Goal: Task Accomplishment & Management: Use online tool/utility

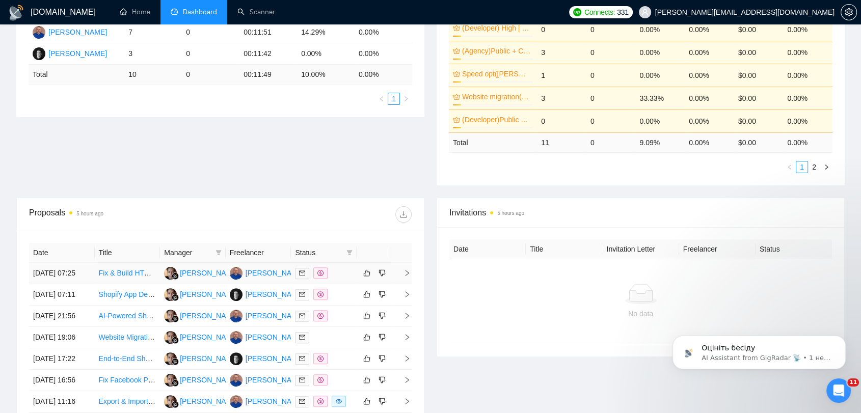
scroll to position [335, 0]
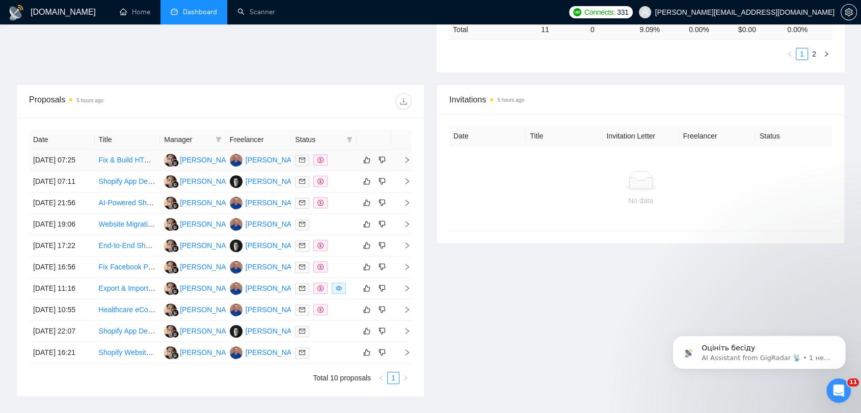
click at [344, 162] on div at bounding box center [324, 160] width 58 height 12
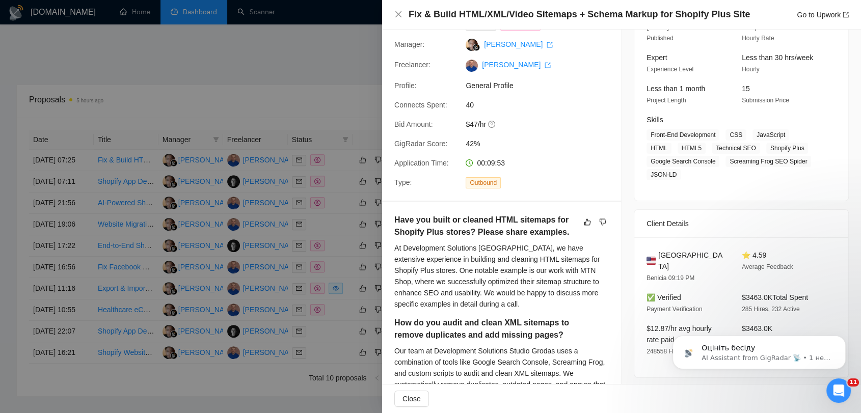
scroll to position [57, 0]
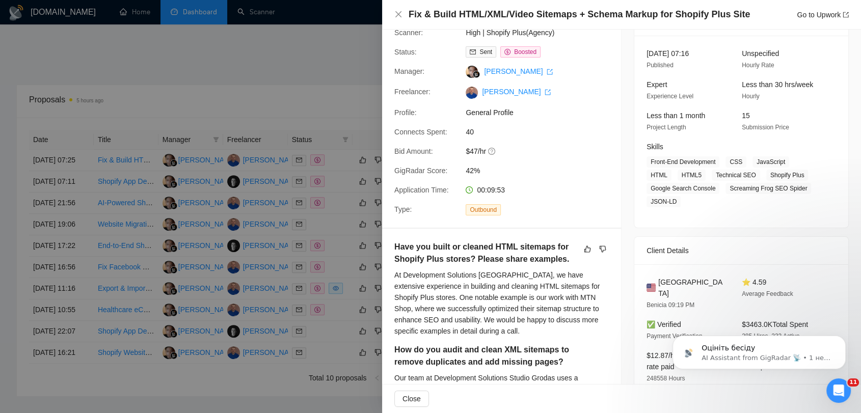
click at [326, 105] on div at bounding box center [430, 206] width 861 height 413
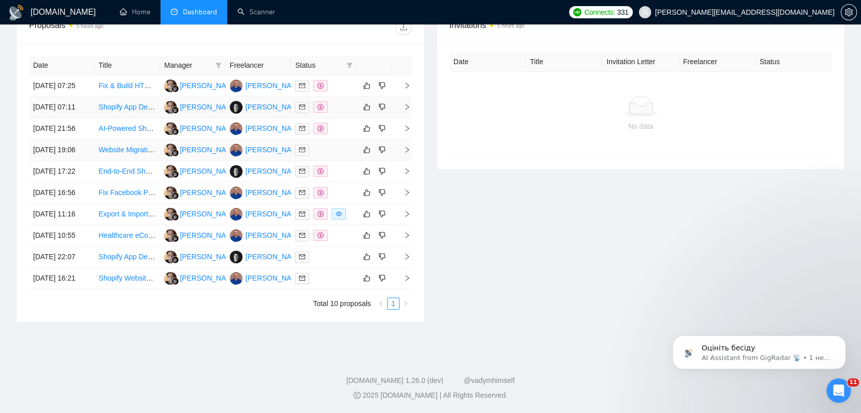
scroll to position [392, 0]
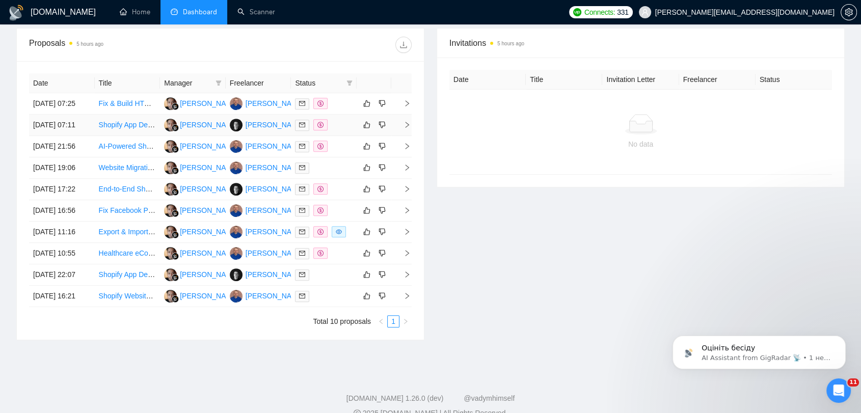
click at [336, 131] on div at bounding box center [324, 125] width 58 height 12
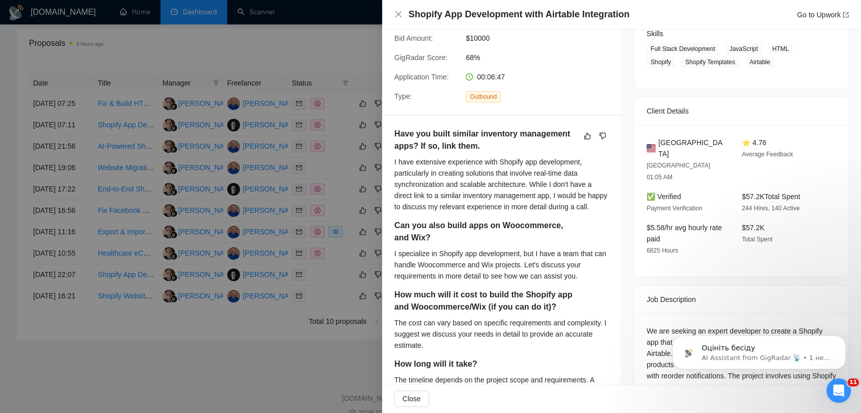
scroll to position [113, 0]
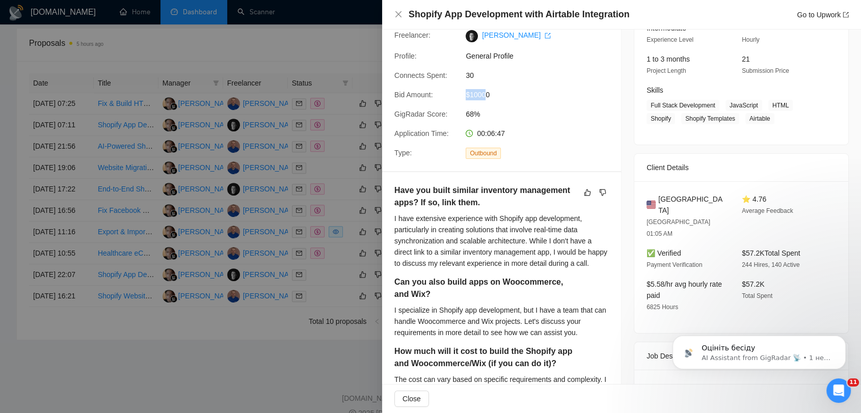
drag, startPoint x: 453, startPoint y: 115, endPoint x: 484, endPoint y: 117, distance: 31.7
click at [453, 100] on div "Bid Amount: $10000" at bounding box center [497, 94] width 215 height 11
click at [546, 100] on span "$10000" at bounding box center [542, 94] width 153 height 11
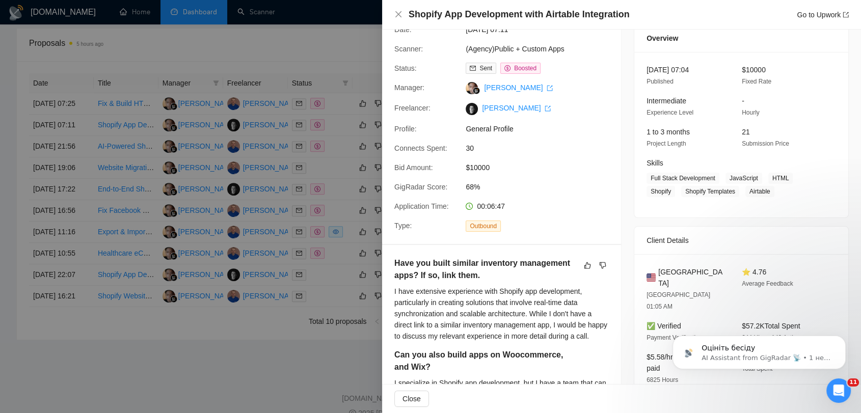
scroll to position [0, 0]
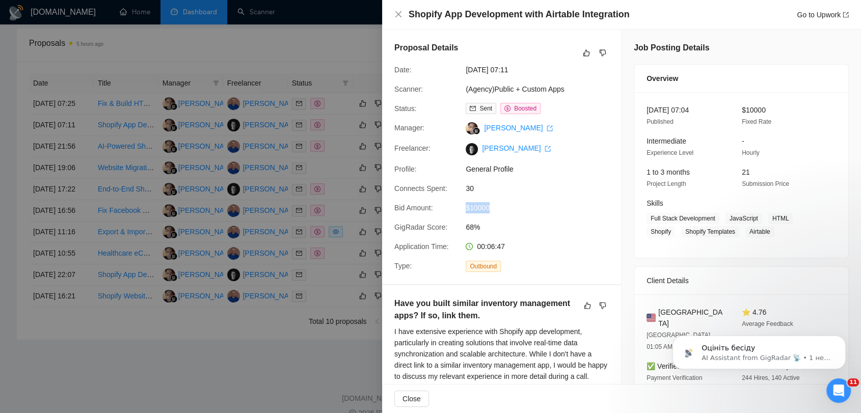
drag, startPoint x: 493, startPoint y: 229, endPoint x: 463, endPoint y: 228, distance: 30.1
click at [463, 214] on div "$10000" at bounding box center [516, 207] width 108 height 11
click at [507, 220] on div "Proposal Details Date: [DATE] 07:11 Scanner: (Agency)Public + Custom Apps Statu…" at bounding box center [501, 157] width 239 height 255
click at [355, 46] on div at bounding box center [430, 206] width 861 height 413
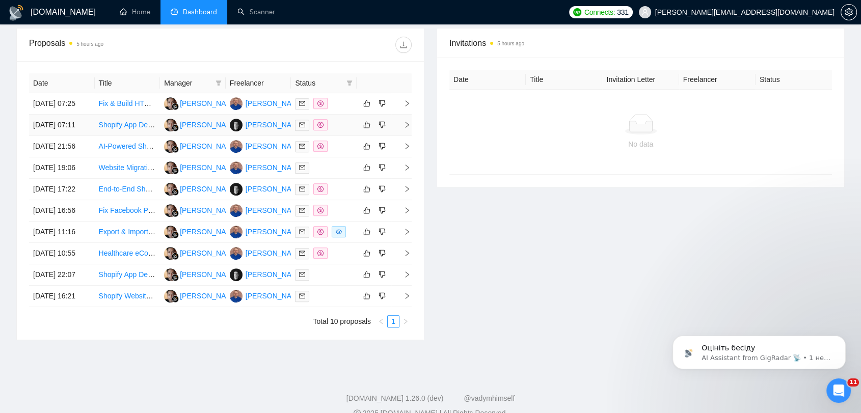
click at [352, 131] on div at bounding box center [324, 125] width 58 height 12
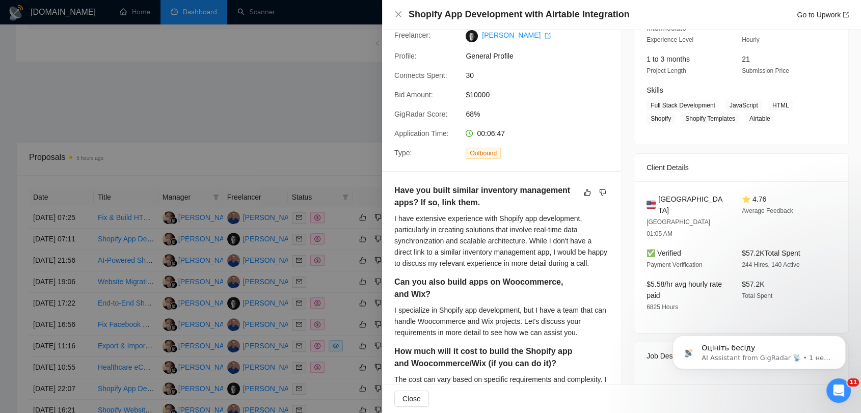
scroll to position [222, 0]
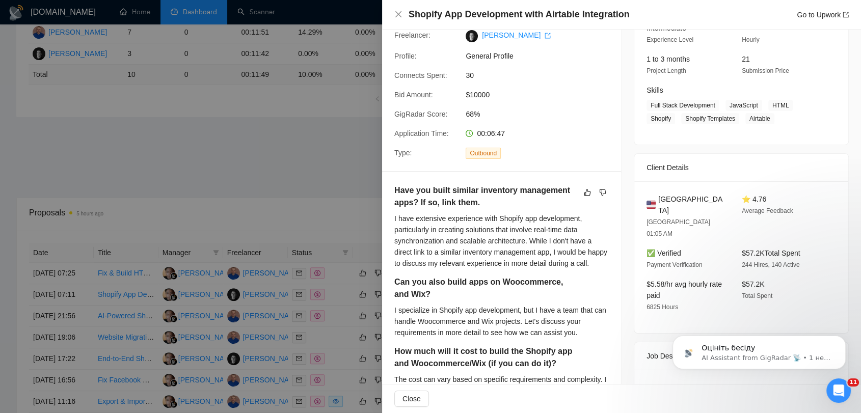
click at [339, 167] on div at bounding box center [430, 206] width 861 height 413
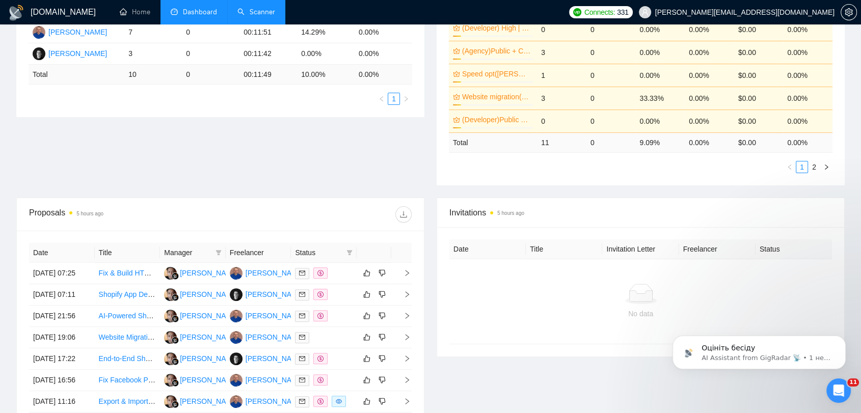
click at [251, 13] on link "Scanner" at bounding box center [256, 12] width 38 height 9
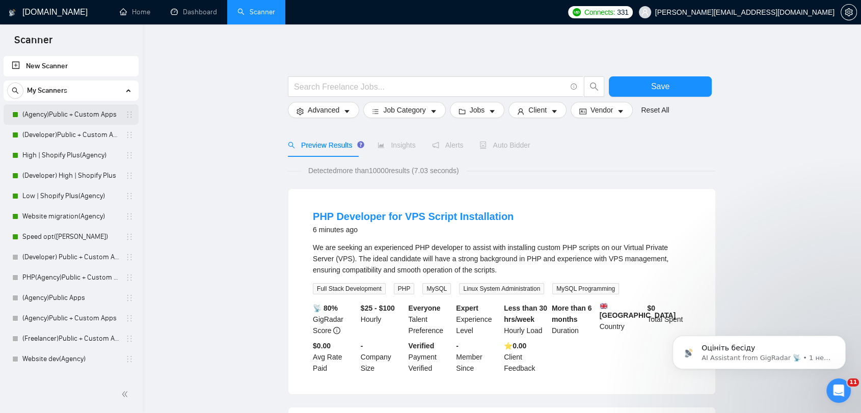
click at [100, 114] on link "(Agency)Public + Custom Apps" at bounding box center [70, 114] width 97 height 20
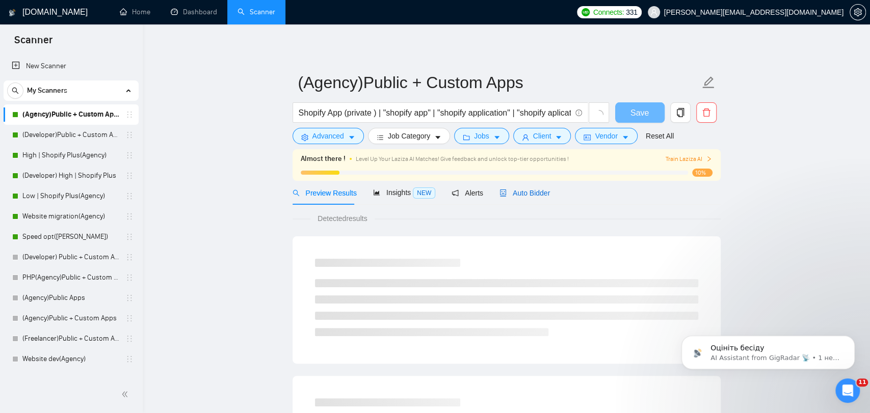
click at [514, 195] on span "Auto Bidder" at bounding box center [524, 193] width 50 height 8
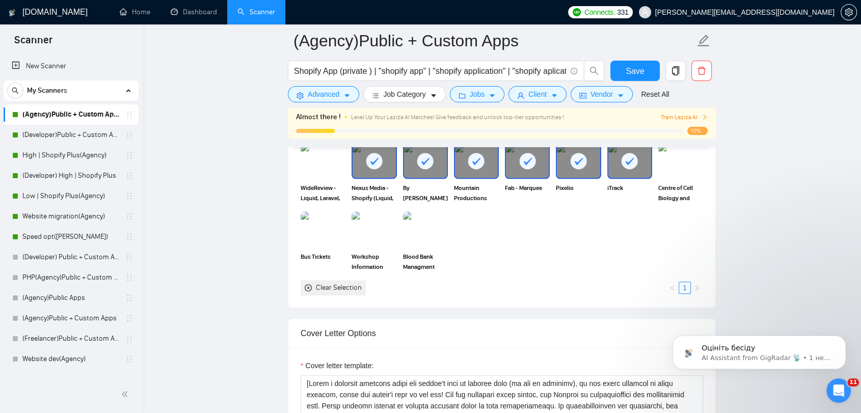
scroll to position [906, 0]
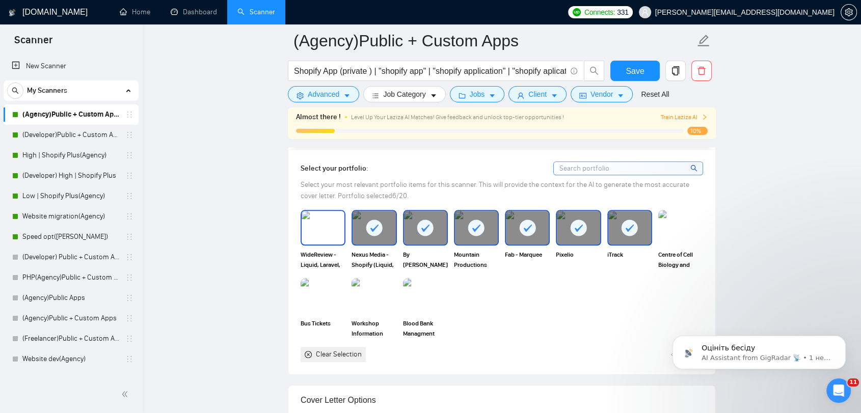
click at [323, 227] on img at bounding box center [323, 228] width 43 height 34
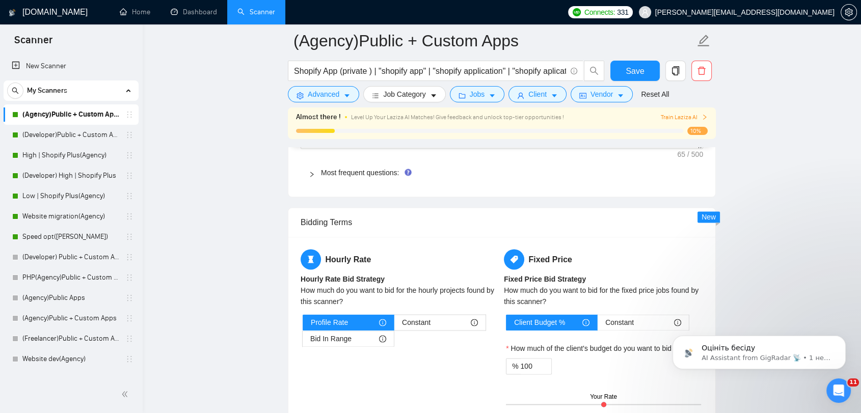
scroll to position [1529, 0]
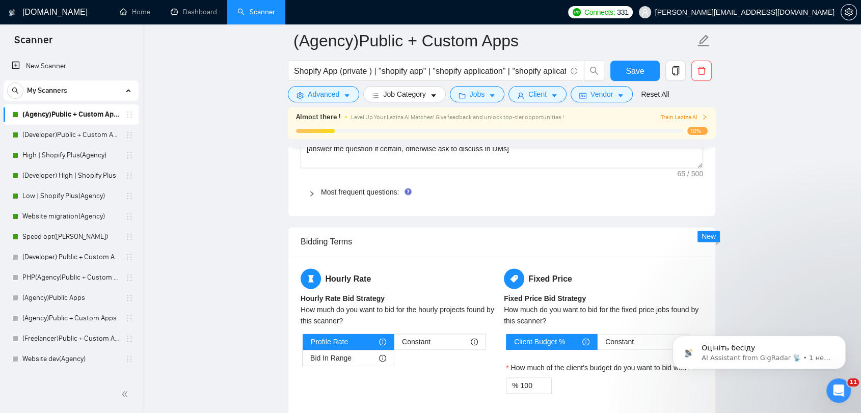
click at [312, 194] on icon "right" at bounding box center [312, 194] width 6 height 6
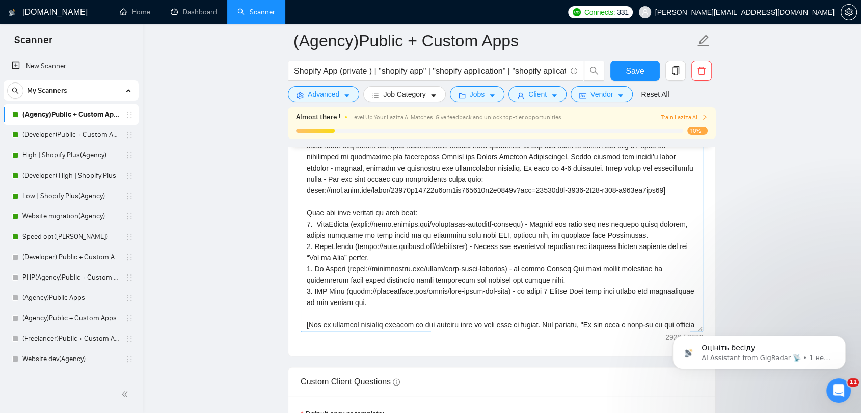
scroll to position [0, 0]
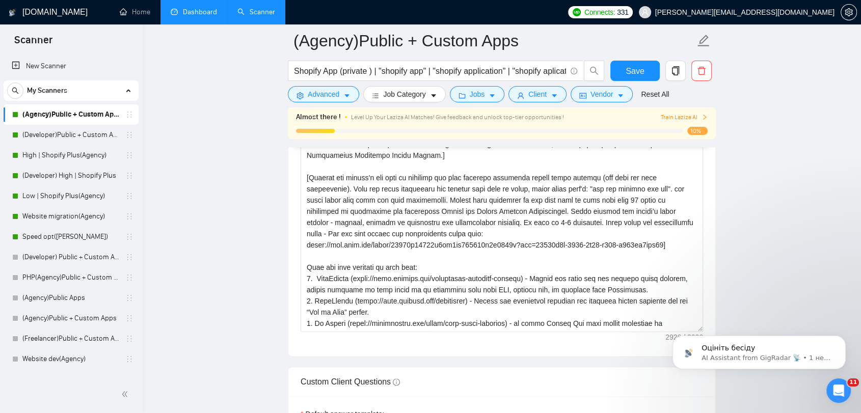
click at [192, 16] on link "Dashboard" at bounding box center [194, 12] width 46 height 9
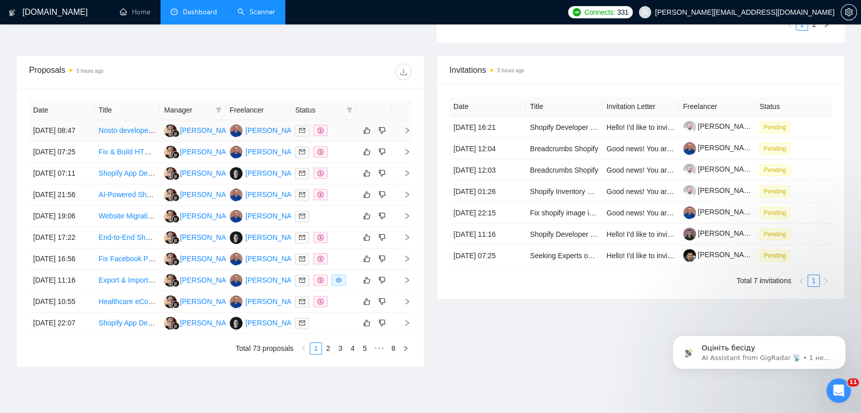
scroll to position [325, 0]
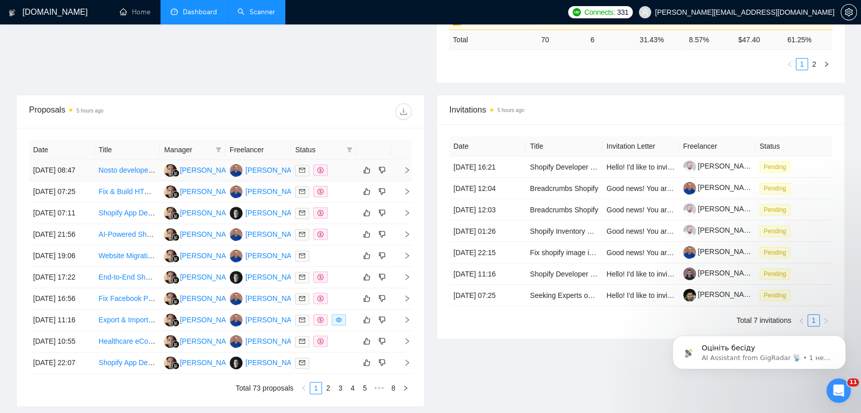
click at [343, 175] on div at bounding box center [324, 171] width 58 height 12
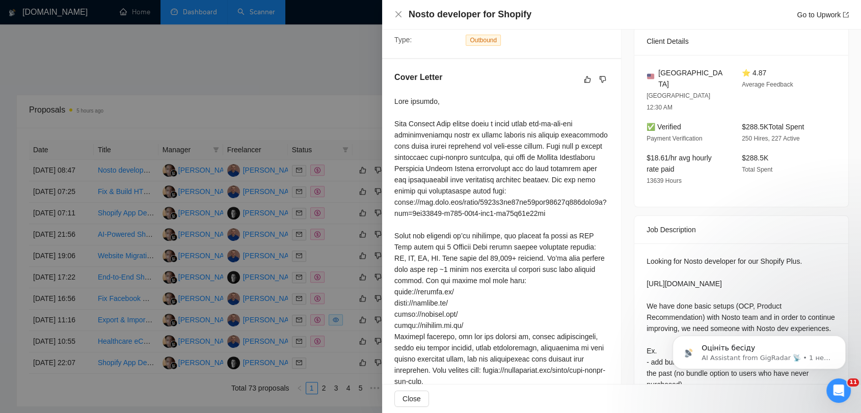
scroll to position [339, 0]
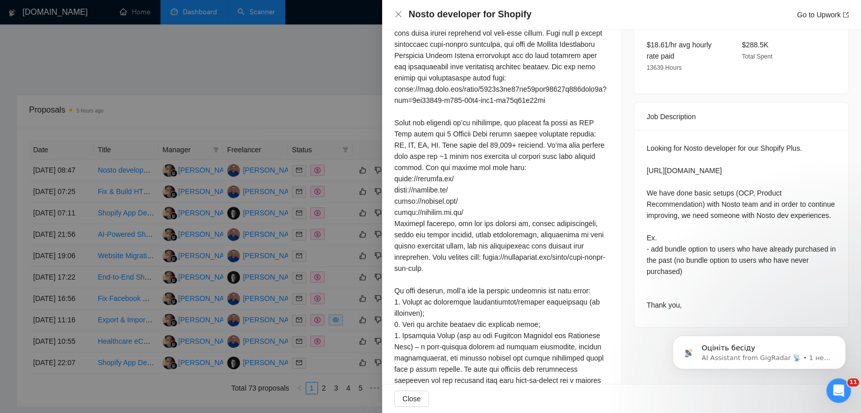
click at [338, 94] on div at bounding box center [430, 206] width 861 height 413
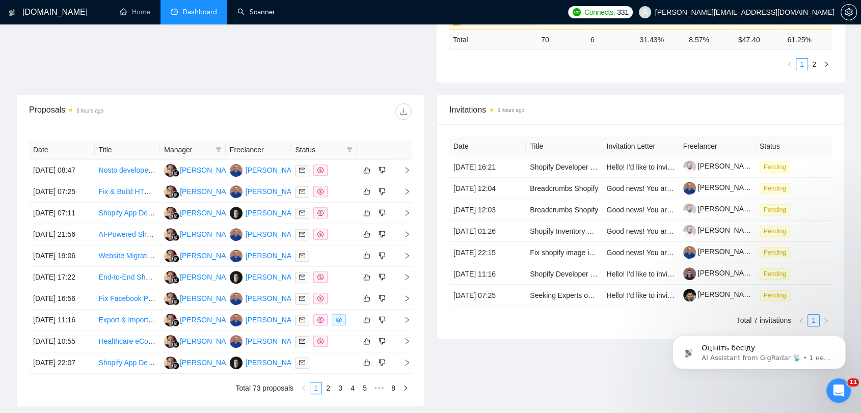
drag, startPoint x: 267, startPoint y: 17, endPoint x: 273, endPoint y: 37, distance: 21.0
click at [267, 16] on link "Scanner" at bounding box center [256, 12] width 38 height 9
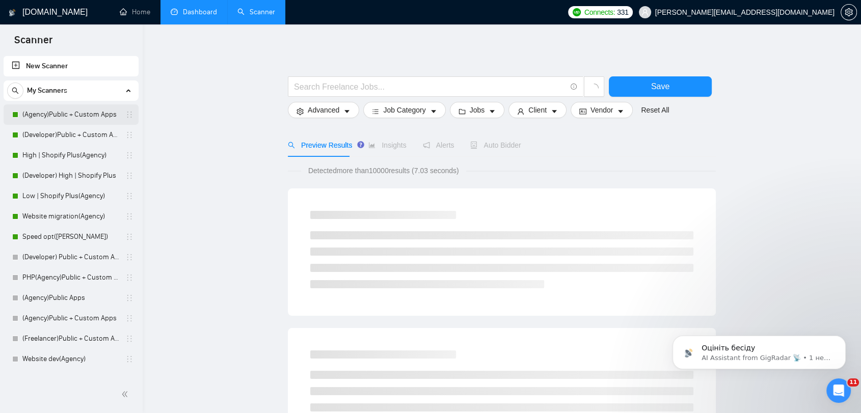
click at [89, 120] on link "(Agency)Public + Custom Apps" at bounding box center [70, 114] width 97 height 20
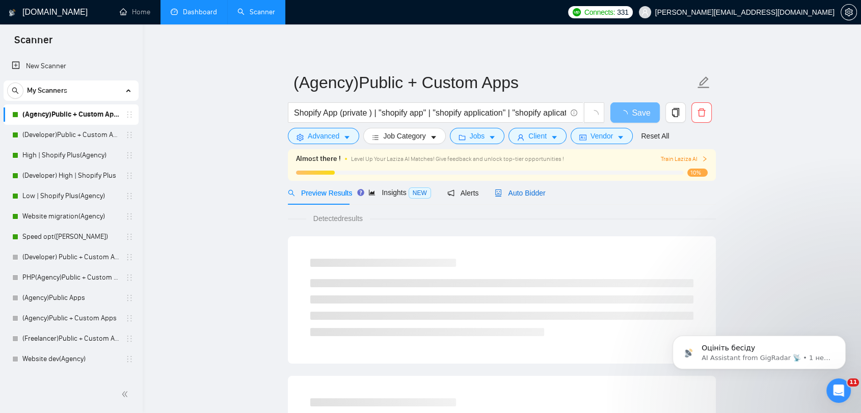
click at [500, 192] on span "Auto Bidder" at bounding box center [520, 193] width 50 height 8
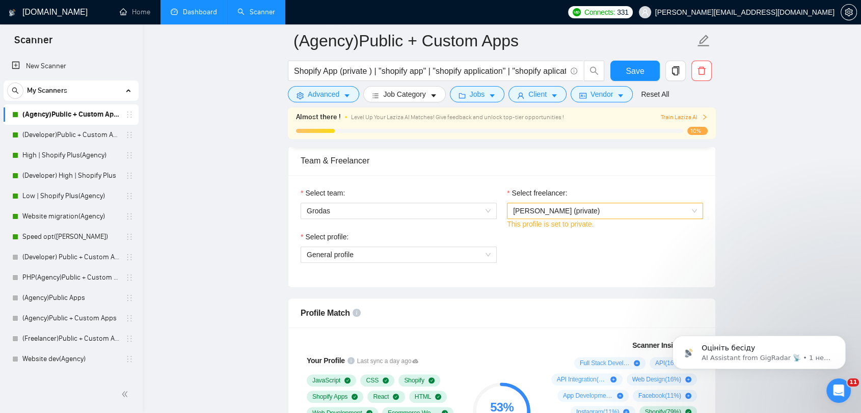
scroll to position [906, 0]
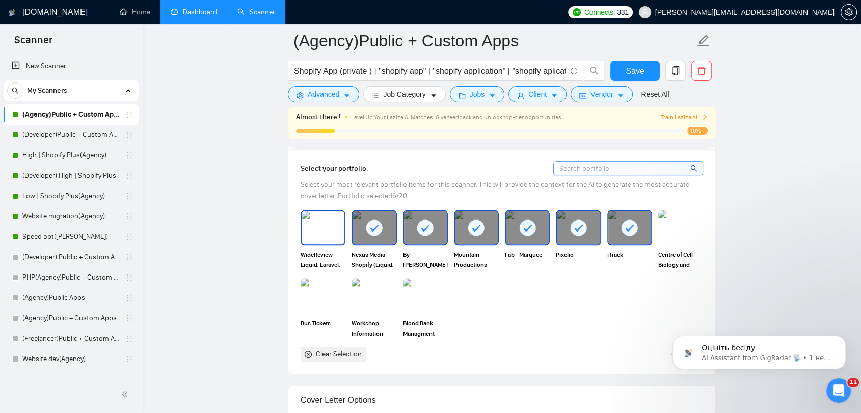
click at [322, 229] on img at bounding box center [323, 228] width 43 height 34
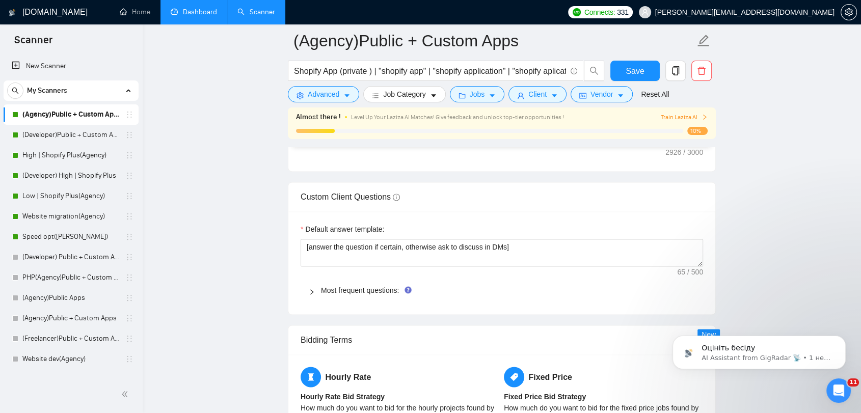
scroll to position [1359, 0]
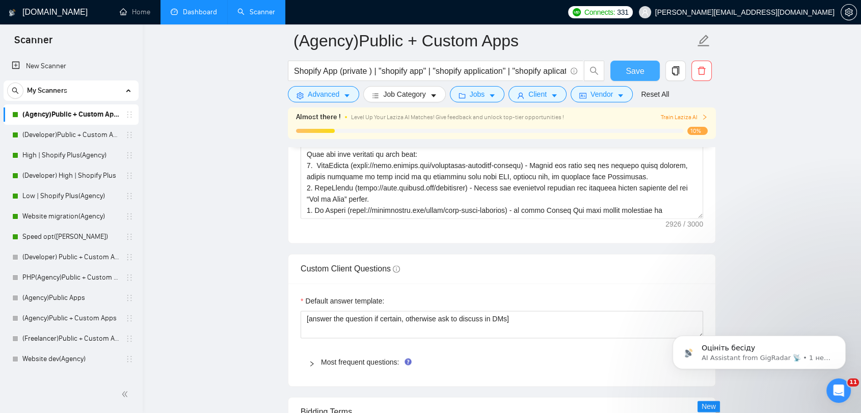
click at [635, 70] on span "Save" at bounding box center [635, 71] width 18 height 13
